Goal: Task Accomplishment & Management: Use online tool/utility

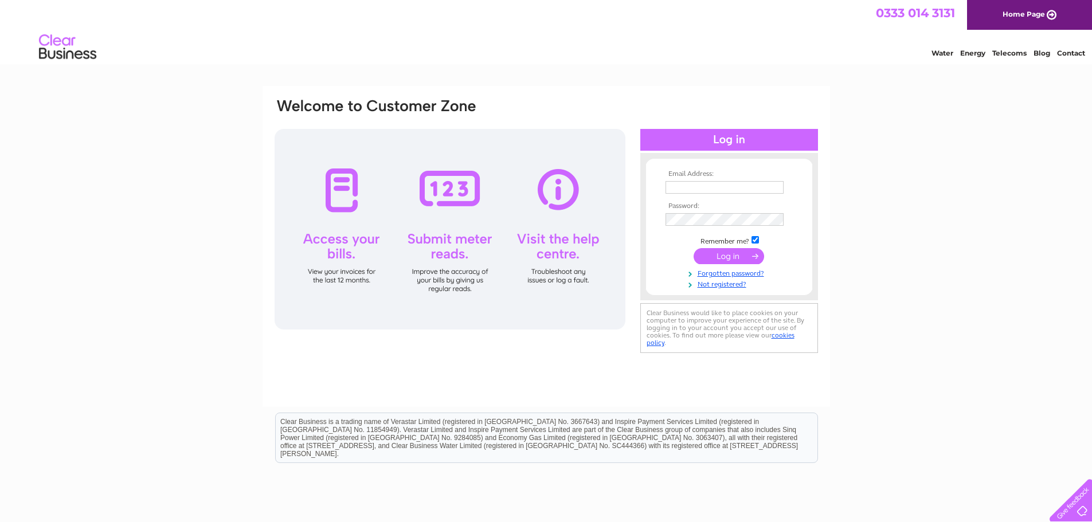
click at [721, 187] on input "text" at bounding box center [725, 187] width 118 height 13
type input "thequaich@mail.com"
click at [694, 249] on input "submit" at bounding box center [729, 257] width 71 height 16
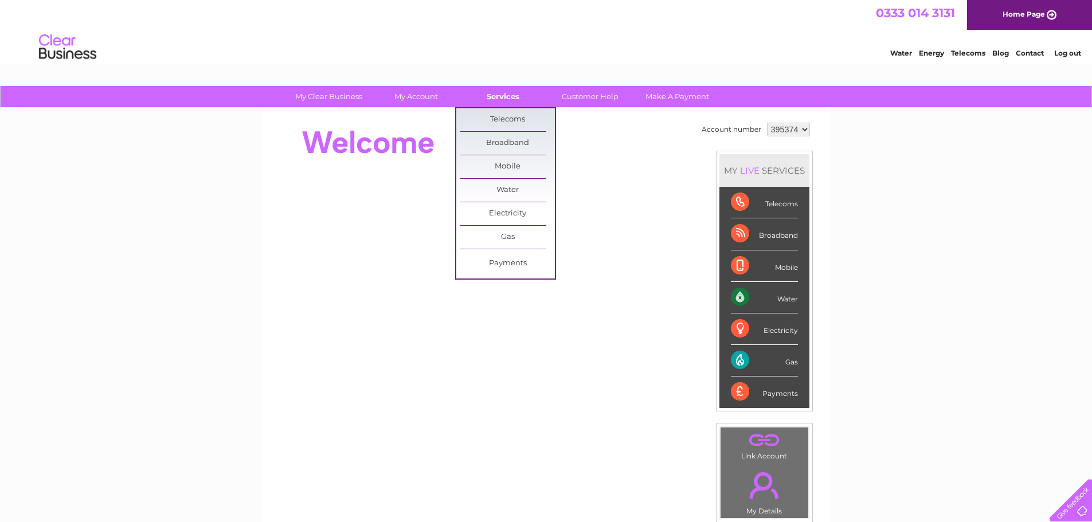
click at [501, 94] on link "Services" at bounding box center [503, 96] width 95 height 21
click at [508, 230] on link "Gas" at bounding box center [507, 237] width 95 height 23
click at [584, 241] on link "Submit Meter Read" at bounding box center [604, 240] width 95 height 23
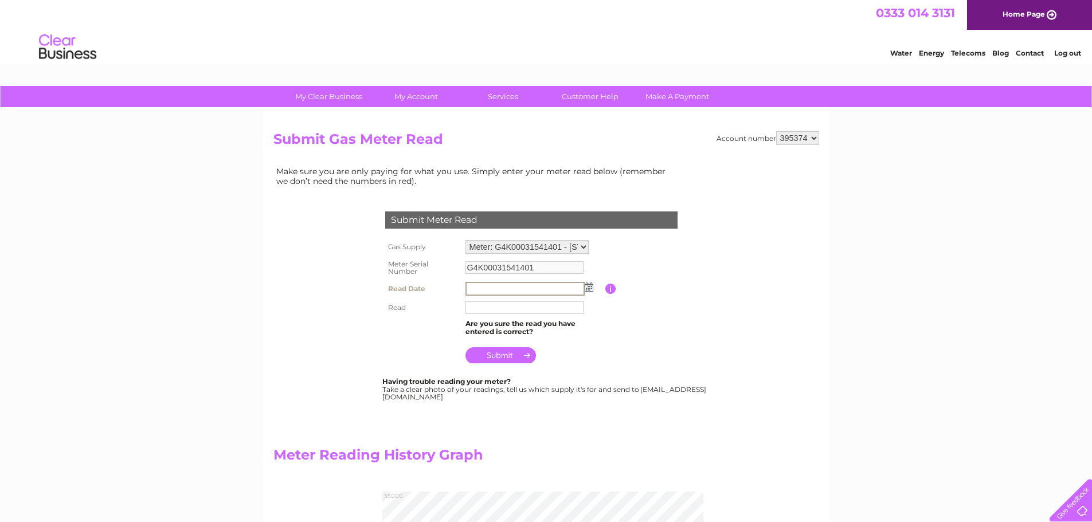
click at [568, 292] on input "text" at bounding box center [525, 289] width 119 height 14
click at [592, 288] on img at bounding box center [588, 286] width 9 height 9
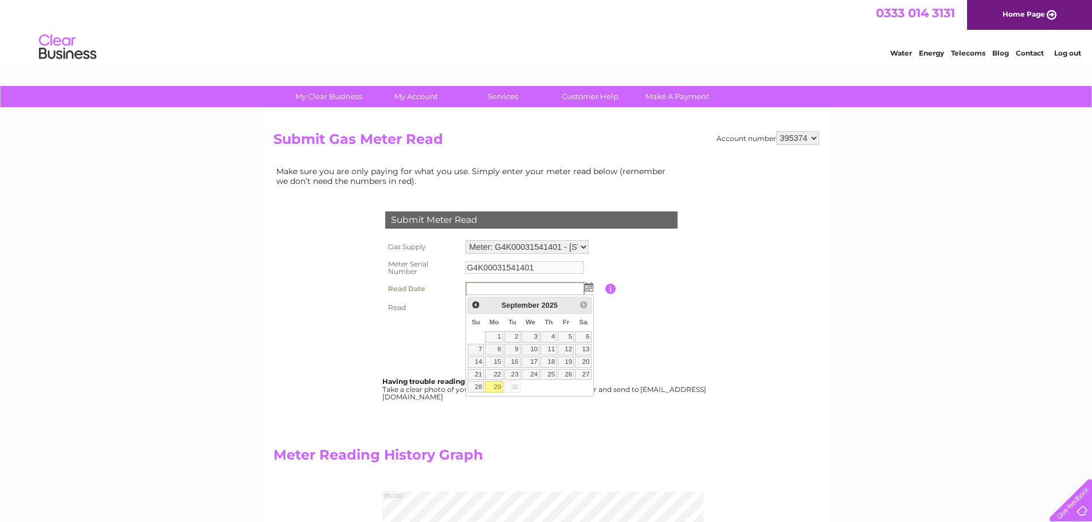
click at [496, 387] on link "29" at bounding box center [494, 386] width 18 height 11
type input "2025/09/29"
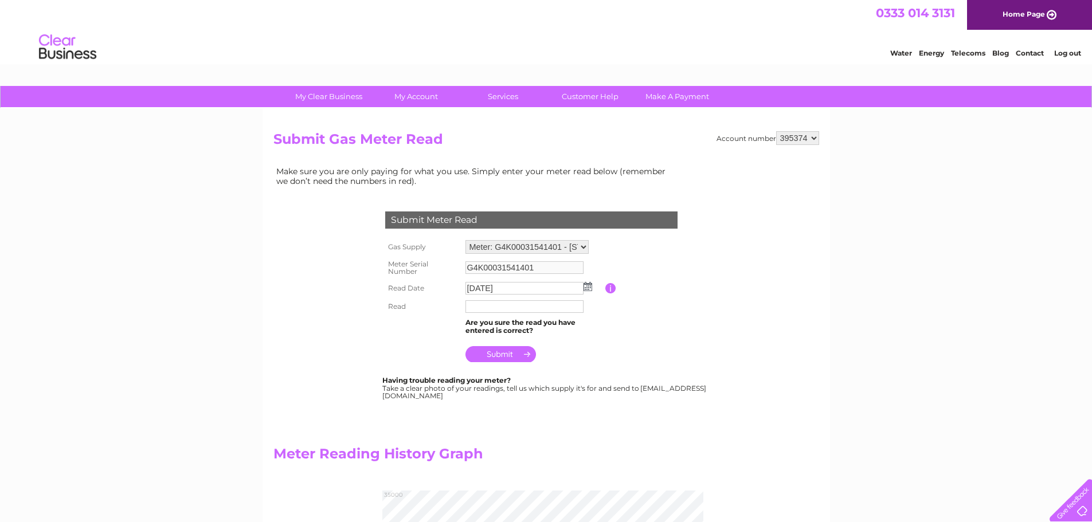
click at [501, 306] on input "text" at bounding box center [525, 306] width 118 height 13
type input "33451"
click at [498, 351] on input "submit" at bounding box center [501, 354] width 71 height 16
